Goal: Task Accomplishment & Management: Manage account settings

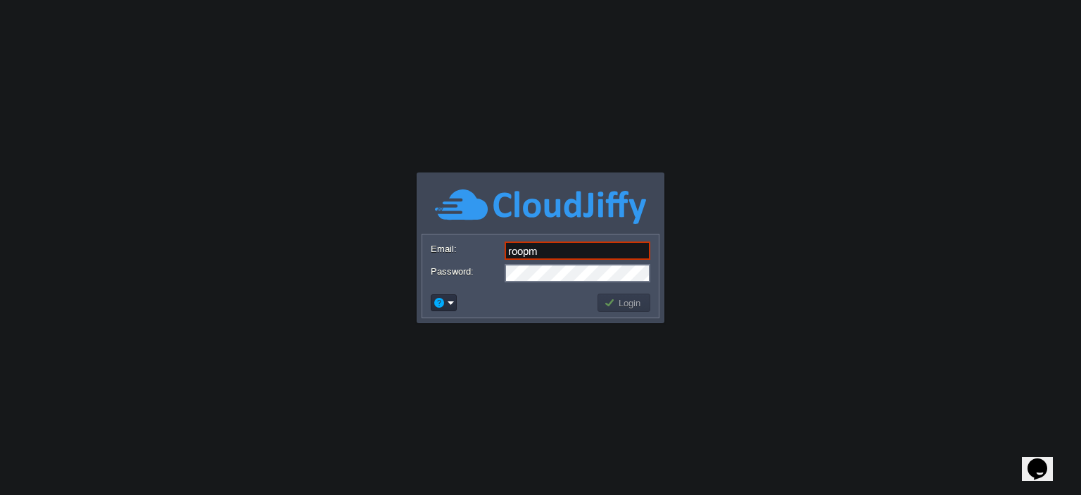
type input "[EMAIL_ADDRESS][PERSON_NAME][DOMAIN_NAME]"
click at [627, 305] on button "Login" at bounding box center [624, 302] width 41 height 13
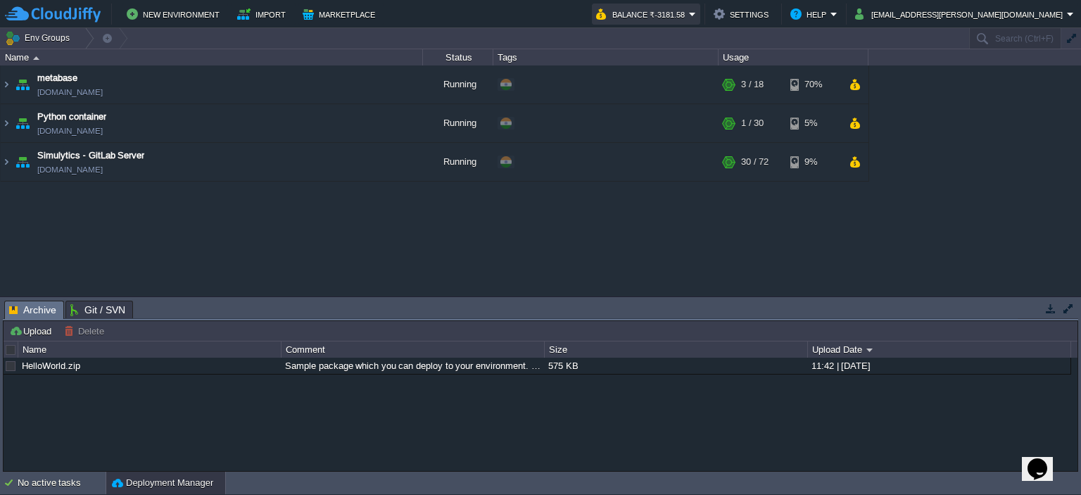
click at [689, 13] on button "Balance ₹-3181.58" at bounding box center [642, 14] width 93 height 17
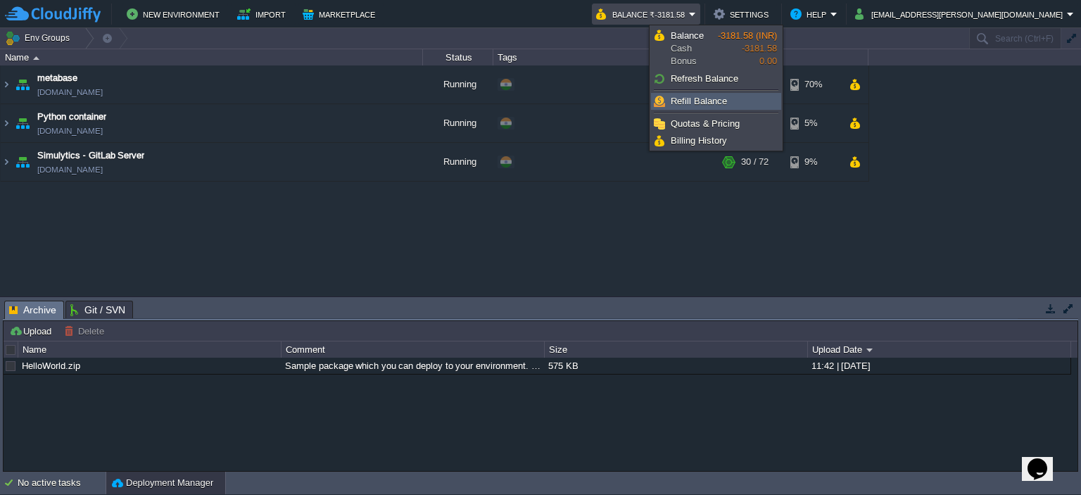
click at [727, 102] on link "Refill Balance" at bounding box center [716, 101] width 129 height 15
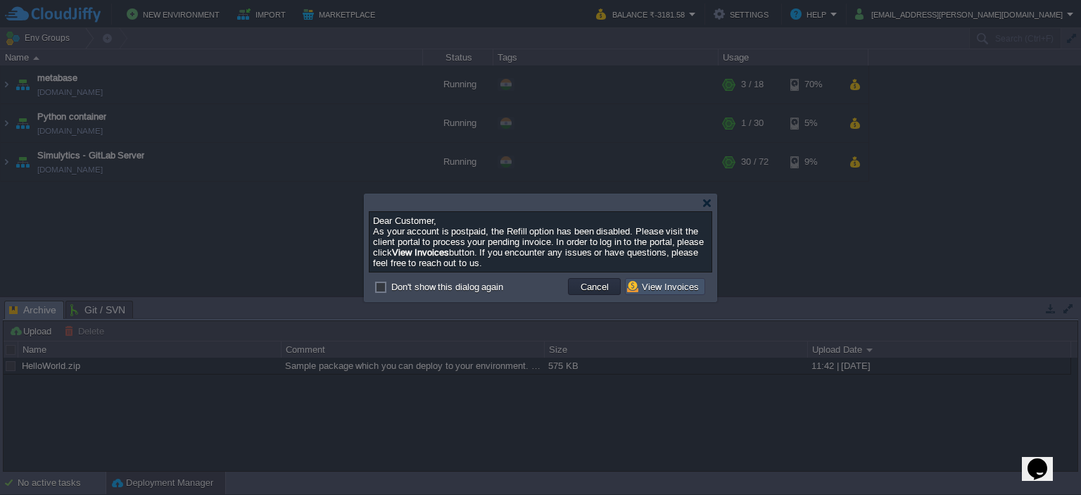
click at [662, 280] on button "View Invoices" at bounding box center [665, 286] width 76 height 13
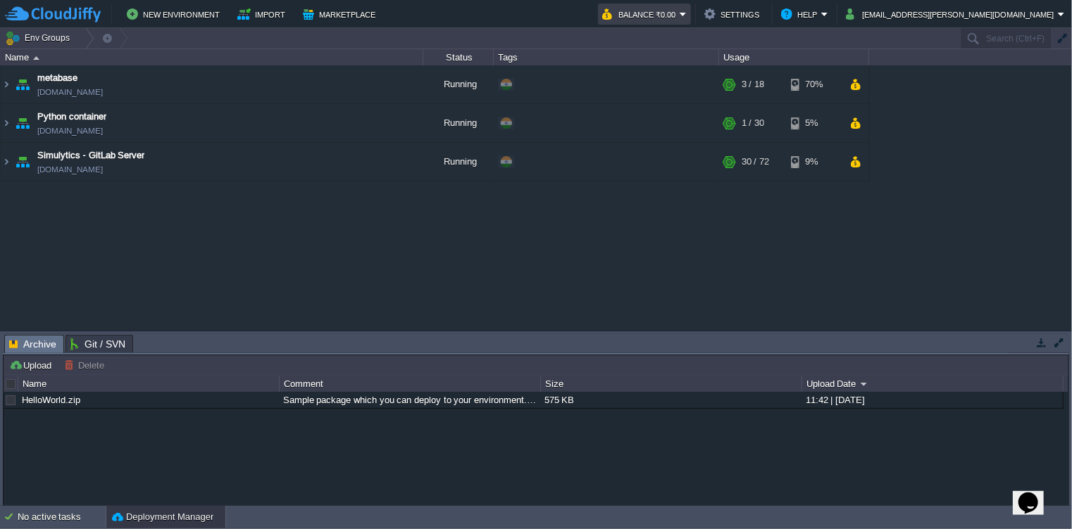
click at [686, 12] on em "Balance ₹0.00" at bounding box center [644, 14] width 84 height 17
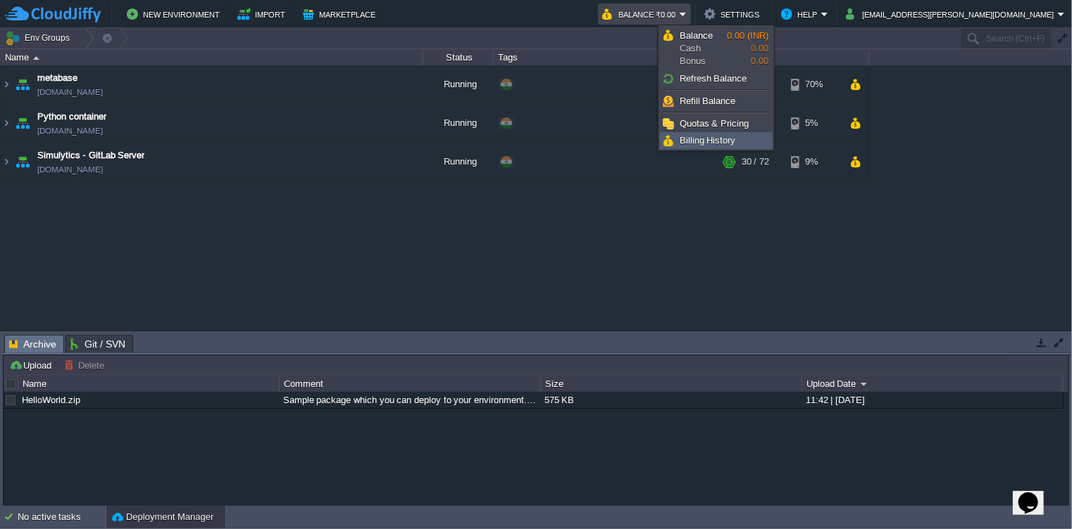
click at [736, 136] on link "Billing History" at bounding box center [715, 140] width 111 height 15
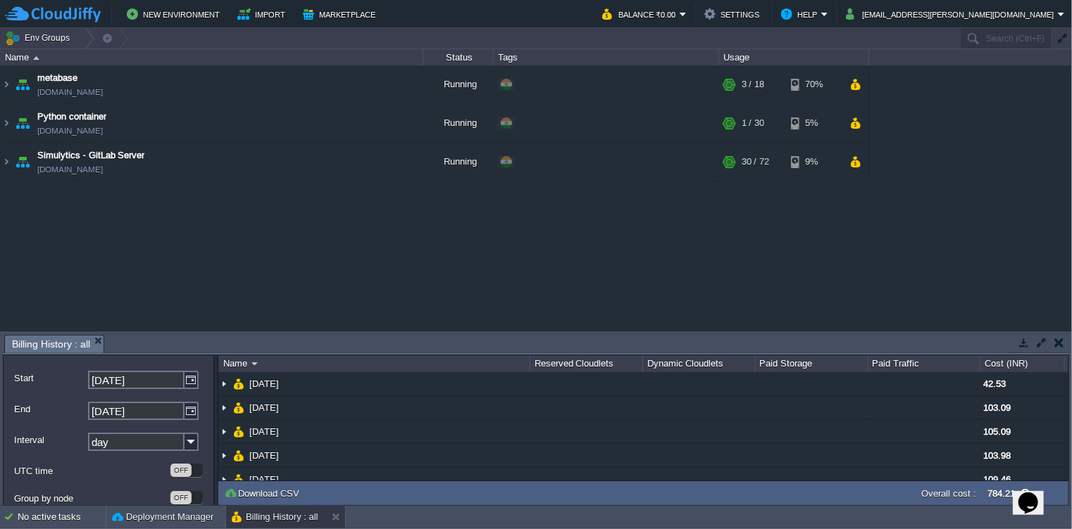
click at [760, 1] on div "New Environment Import Marketplace Bonus ₹0.00 Upgrade Account Balance ₹0.00 Se…" at bounding box center [536, 14] width 1072 height 28
click at [679, 13] on button "Balance ₹0.00" at bounding box center [640, 14] width 77 height 17
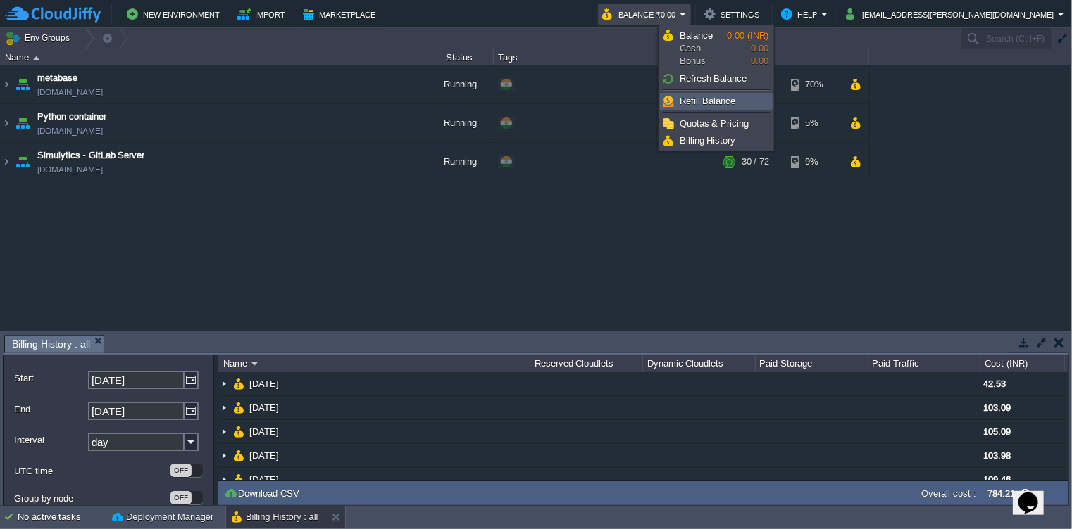
click at [732, 93] on li "Refill Balance" at bounding box center [716, 101] width 113 height 17
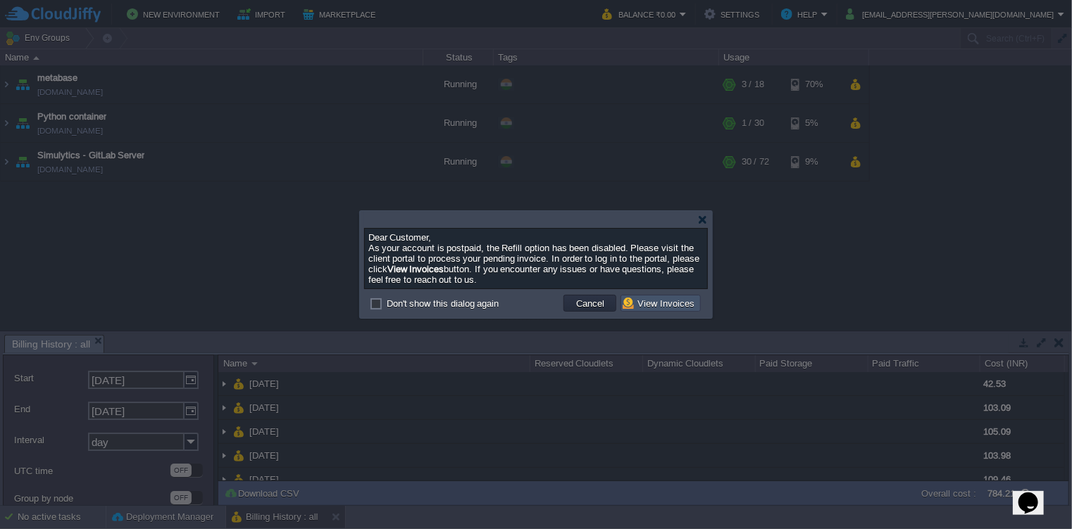
click at [647, 302] on button "View Invoices" at bounding box center [660, 303] width 76 height 13
